Goal: Task Accomplishment & Management: Manage account settings

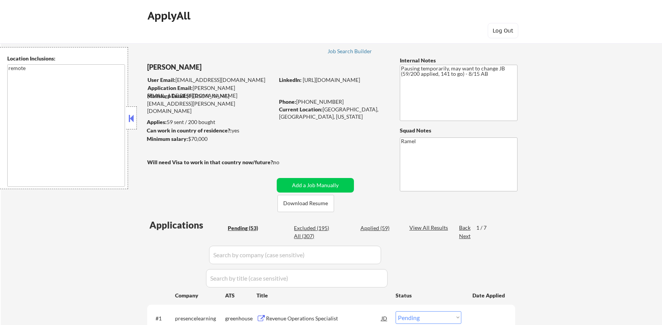
select select ""pending""
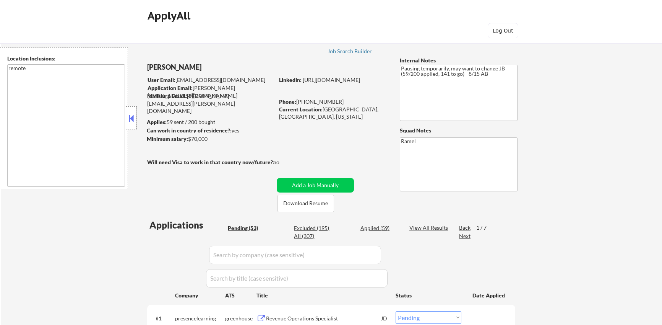
select select ""pending""
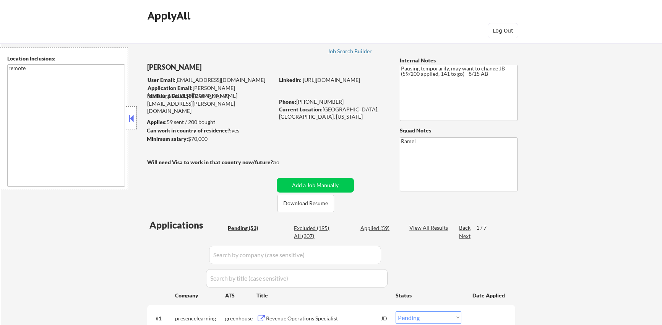
select select ""pending""
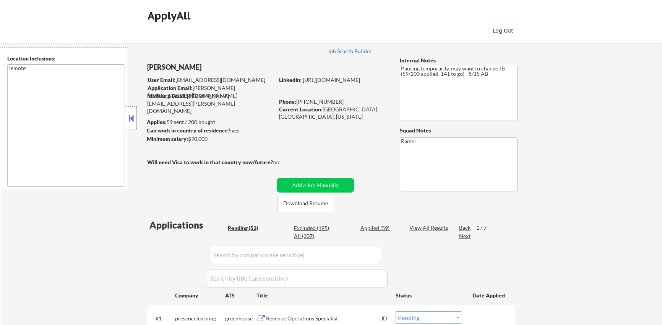
select select ""pending""
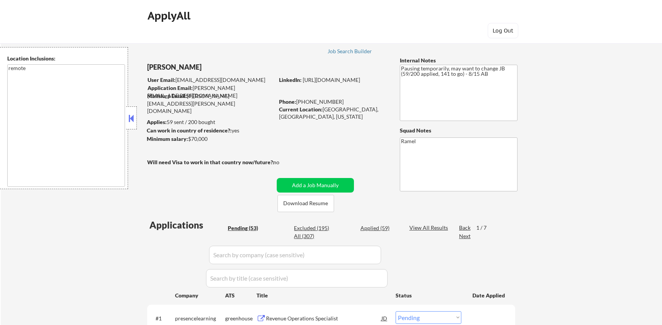
select select ""pending""
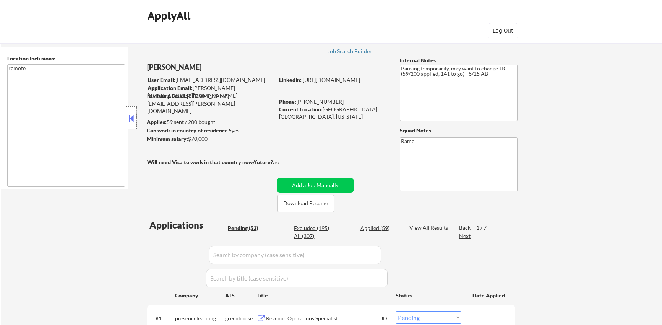
select select ""pending""
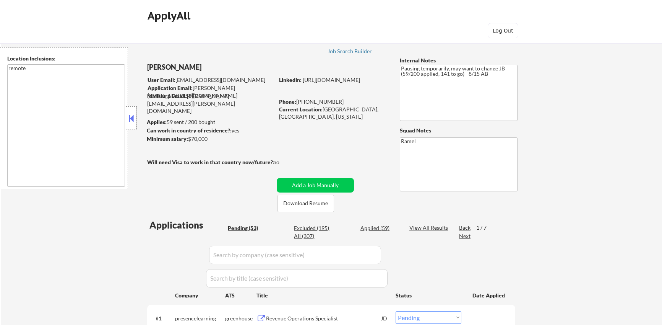
select select ""pending""
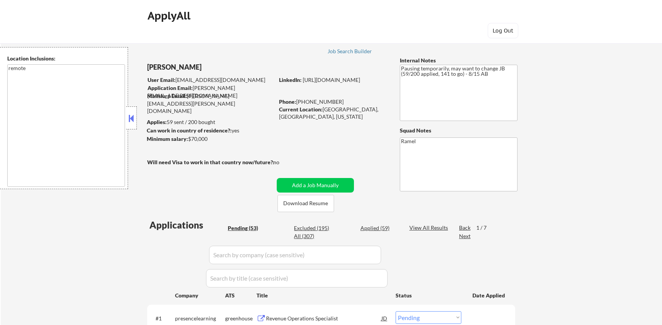
select select ""pending""
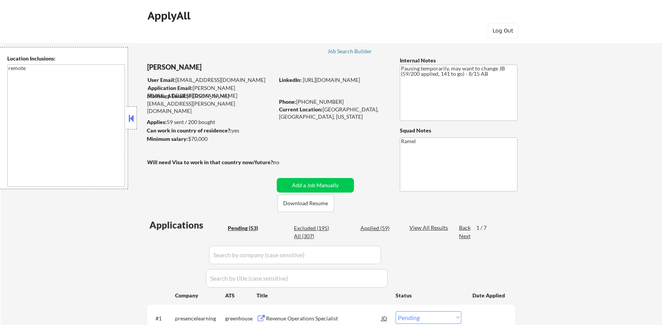
select select ""pending""
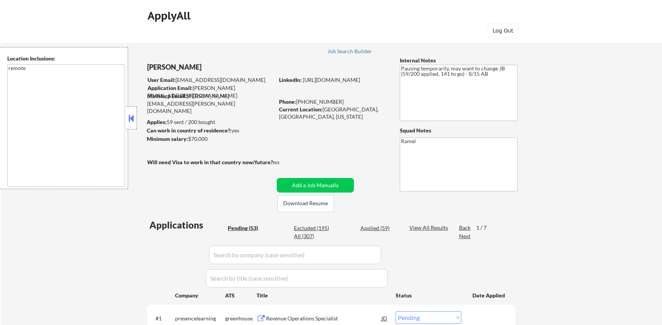
select select ""pending""
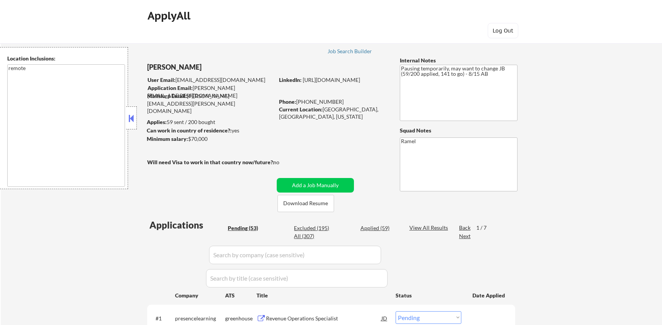
select select ""pending""
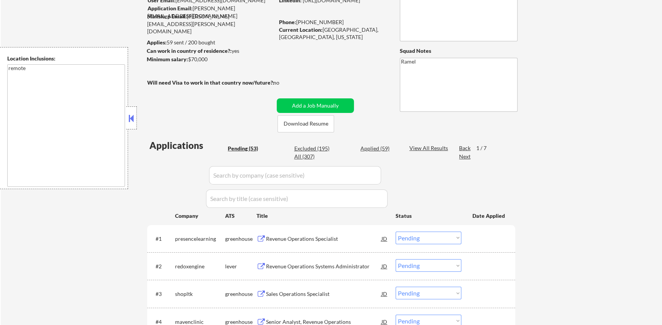
scroll to position [80, 0]
click at [382, 150] on div "Applied (59)" at bounding box center [380, 149] width 38 height 8
select select ""applied""
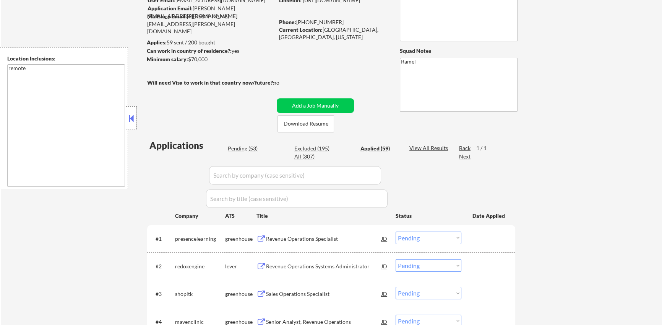
select select ""applied""
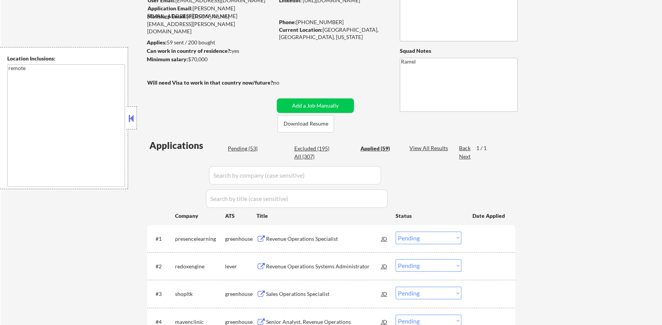
select select ""applied""
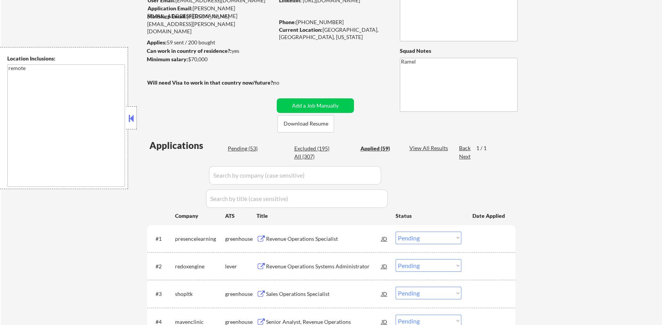
select select ""applied""
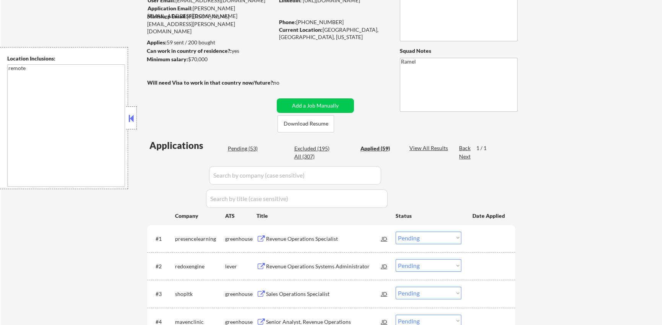
select select ""applied""
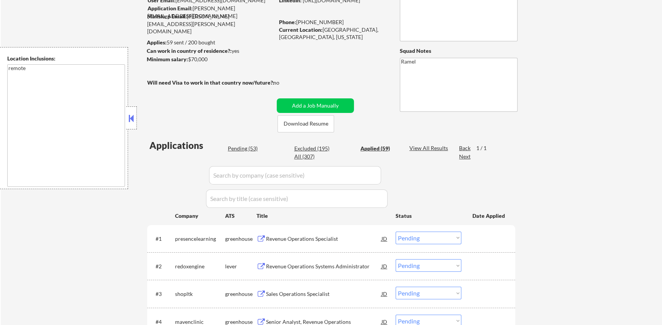
select select ""applied""
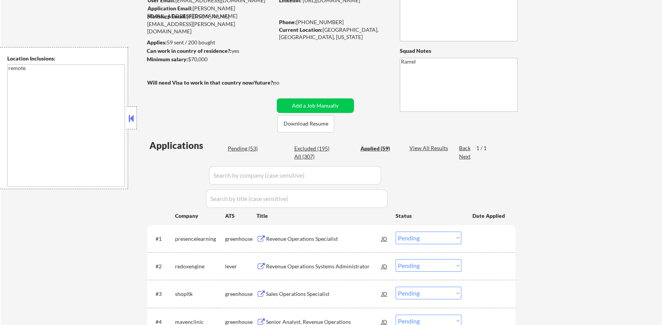
select select ""applied""
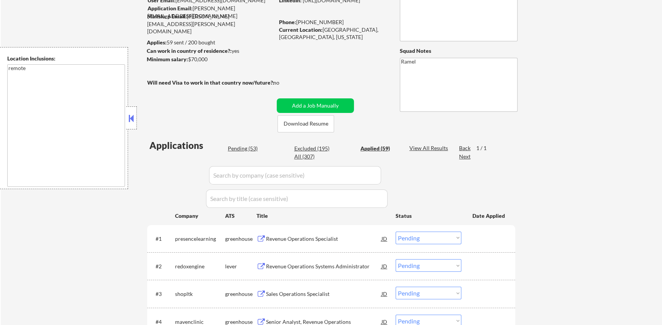
select select ""applied""
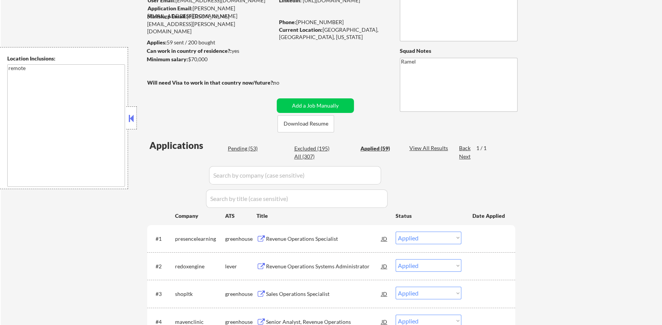
select select ""applied""
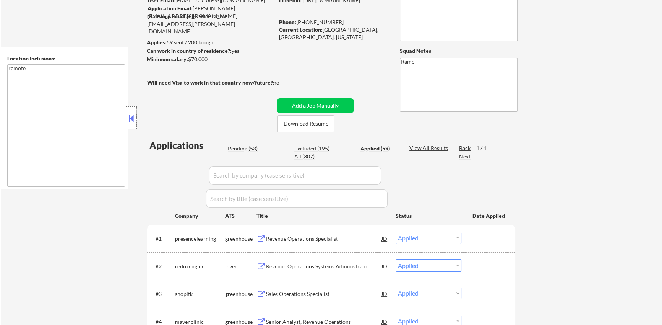
select select ""applied""
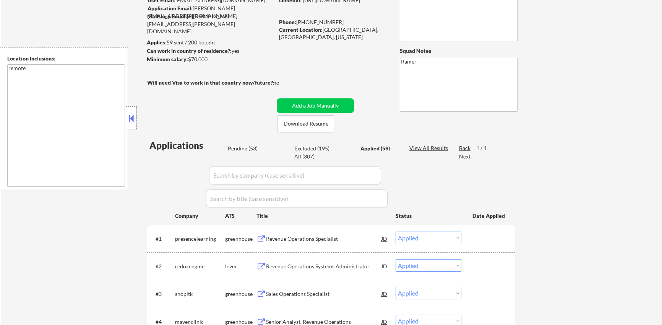
select select ""applied""
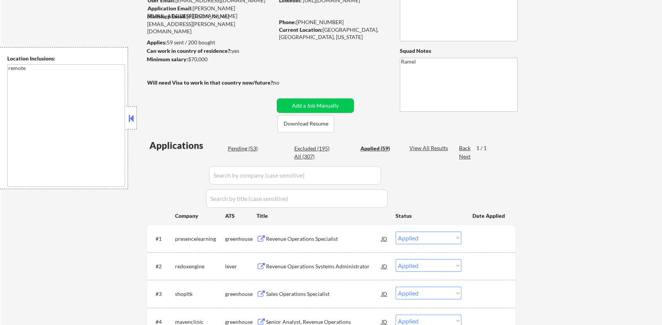
select select ""applied""
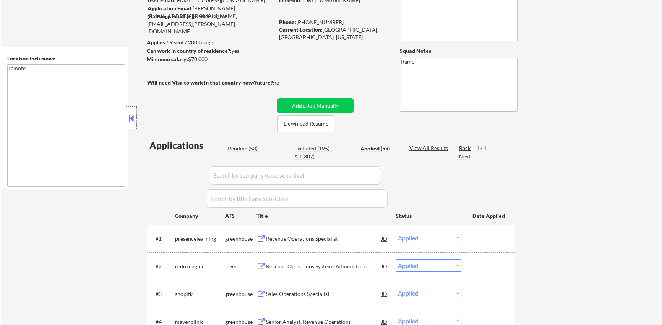
select select ""applied""
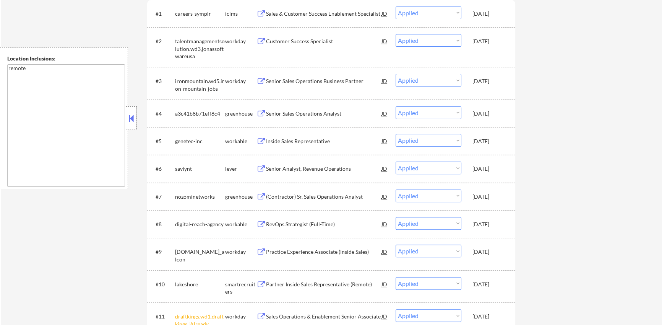
scroll to position [0, 0]
